Goal: Information Seeking & Learning: Understand process/instructions

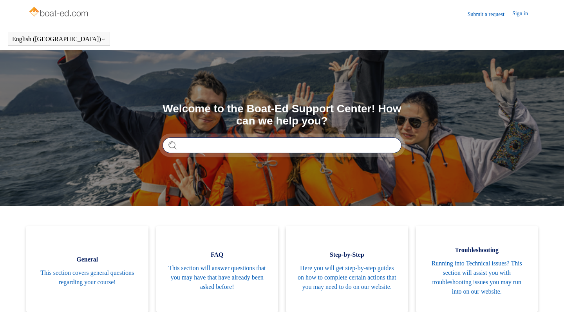
click at [306, 150] on input "Search" at bounding box center [282, 145] width 239 height 16
type input "*"
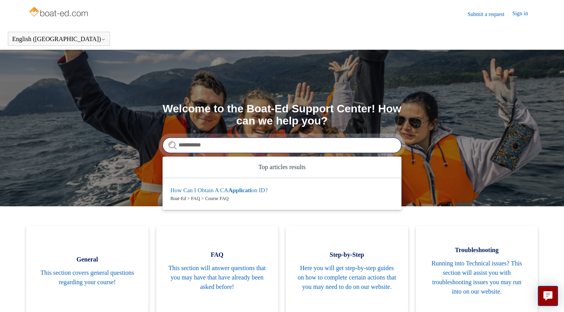
type input "**********"
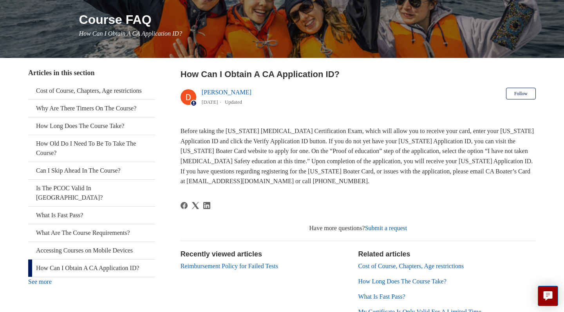
scroll to position [92, 0]
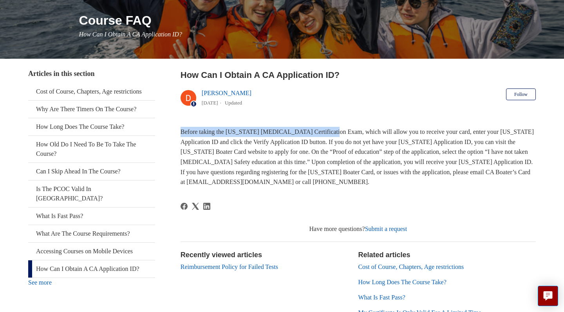
drag, startPoint x: 181, startPoint y: 135, endPoint x: 332, endPoint y: 133, distance: 151.2
click at [332, 133] on span "Before taking the California Boating Certification Exam, which will allow you t…" at bounding box center [357, 156] width 353 height 57
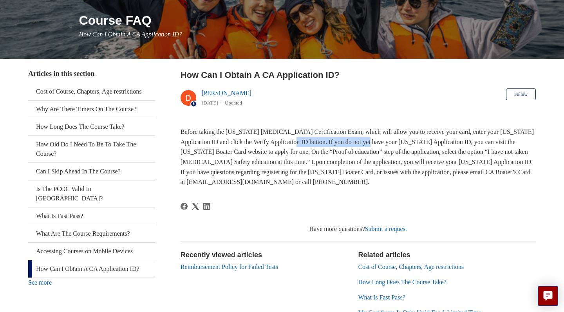
drag, startPoint x: 327, startPoint y: 142, endPoint x: 404, endPoint y: 136, distance: 77.7
click at [404, 136] on p "Before taking the California Boating Certification Exam, which will allow you t…" at bounding box center [358, 157] width 355 height 60
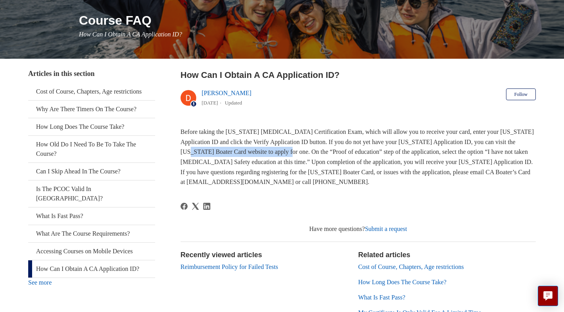
drag, startPoint x: 311, startPoint y: 153, endPoint x: 208, endPoint y: 155, distance: 103.0
click at [208, 155] on span "Before taking the California Boating Certification Exam, which will allow you t…" at bounding box center [357, 156] width 353 height 57
click at [189, 153] on span "Before taking the California Boating Certification Exam, which will allow you t…" at bounding box center [357, 156] width 353 height 57
drag, startPoint x: 180, startPoint y: 152, endPoint x: 266, endPoint y: 153, distance: 86.2
click at [266, 153] on span "Before taking the California Boating Certification Exam, which will allow you t…" at bounding box center [357, 156] width 353 height 57
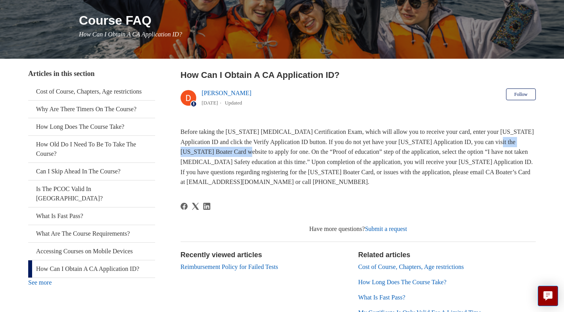
click at [249, 151] on span "Before taking the California Boating Certification Exam, which will allow you t…" at bounding box center [357, 156] width 353 height 57
drag, startPoint x: 180, startPoint y: 152, endPoint x: 244, endPoint y: 146, distance: 64.2
click at [244, 146] on p "Before taking the California Boating Certification Exam, which will allow you t…" at bounding box center [358, 157] width 355 height 60
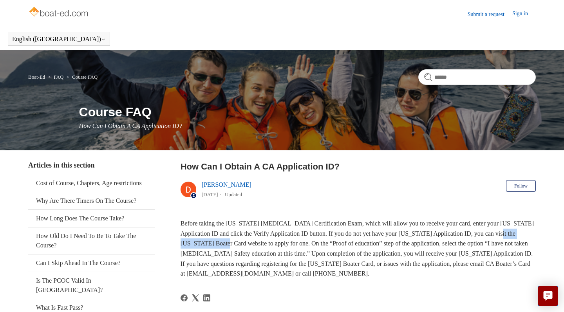
scroll to position [0, 0]
click at [43, 77] on link "Boat-Ed" at bounding box center [36, 77] width 17 height 6
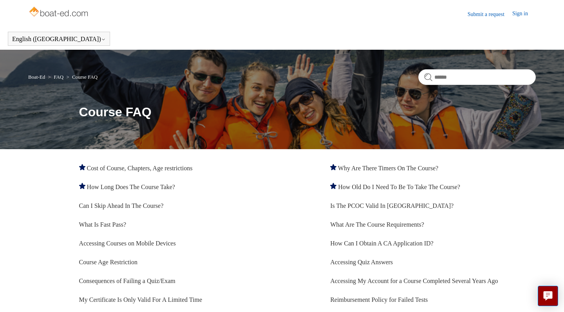
click at [67, 11] on img at bounding box center [59, 13] width 62 height 16
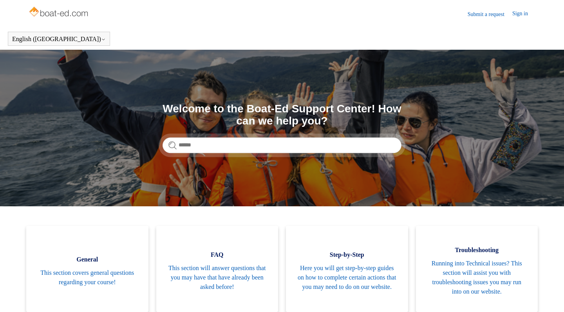
click at [72, 14] on img at bounding box center [59, 13] width 62 height 16
click at [515, 14] on link "Sign in" at bounding box center [524, 13] width 24 height 9
click at [85, 15] on img at bounding box center [59, 13] width 62 height 16
